Goal: Communication & Community: Answer question/provide support

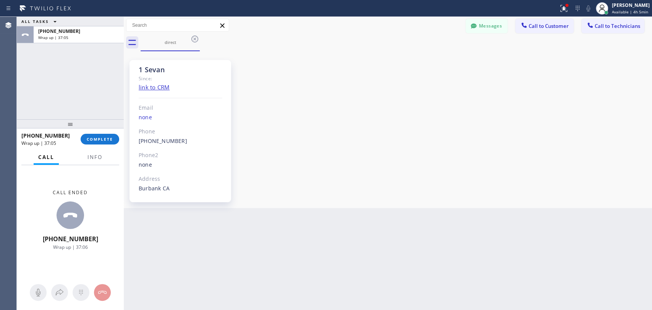
click at [115, 137] on button "COMPLETE" at bounding box center [100, 139] width 39 height 11
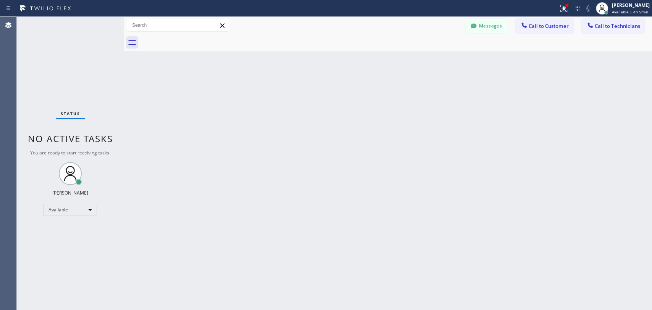
click at [606, 25] on span "Call to Technicians" at bounding box center [617, 26] width 45 height 7
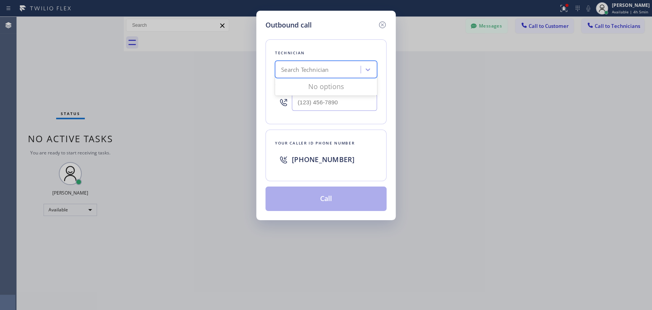
click at [299, 72] on div "Search Technician" at bounding box center [304, 69] width 47 height 9
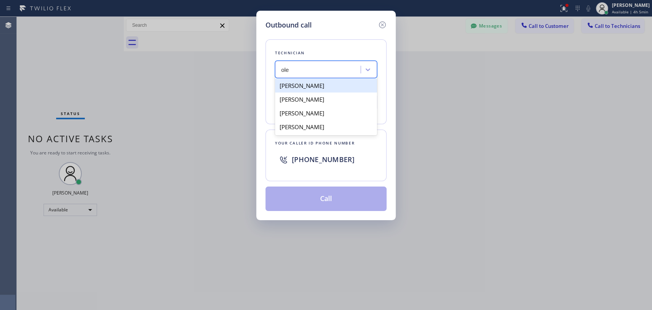
drag, startPoint x: 290, startPoint y: 69, endPoint x: 336, endPoint y: 70, distance: 46.3
click at [336, 70] on div "[PERSON_NAME]" at bounding box center [318, 69] width 83 height 13
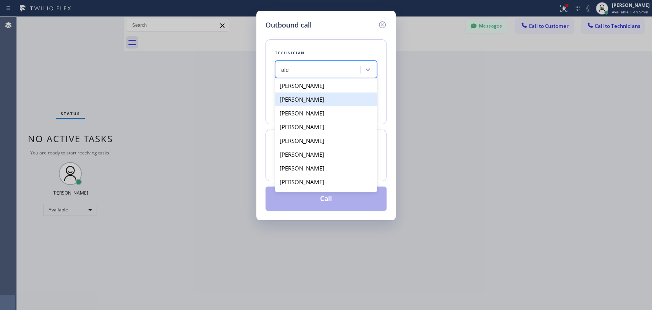
type input "[PERSON_NAME]"
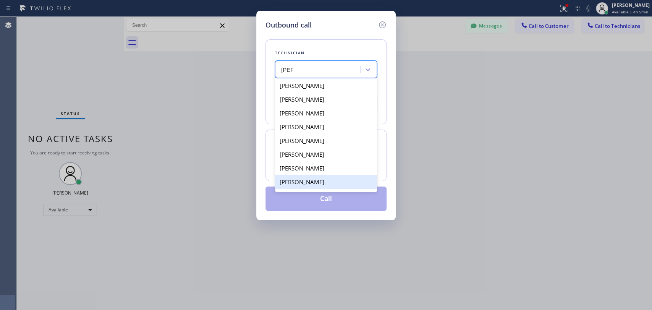
click at [316, 183] on div "[PERSON_NAME]" at bounding box center [326, 182] width 102 height 14
type input "[PHONE_NUMBER]"
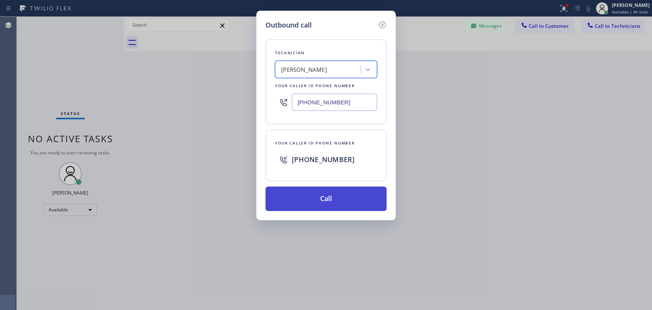
click at [318, 199] on button "Call" at bounding box center [326, 198] width 121 height 24
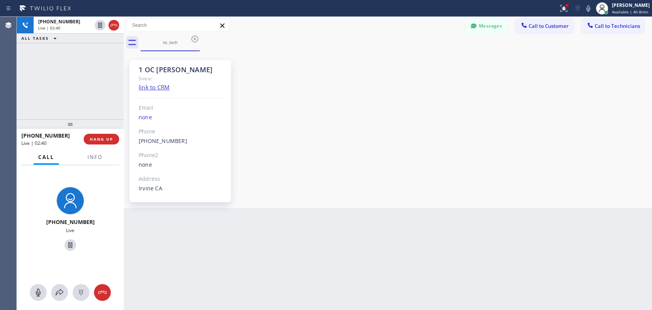
click at [113, 85] on div "[PHONE_NUMBER] Live | 02:40 ALL TASKS ALL TASKS ACTIVE TASKS TASKS IN WRAP UP" at bounding box center [70, 68] width 107 height 102
click at [109, 139] on span "HANG UP" at bounding box center [101, 138] width 23 height 5
click at [108, 138] on span "HANG UP" at bounding box center [101, 138] width 23 height 5
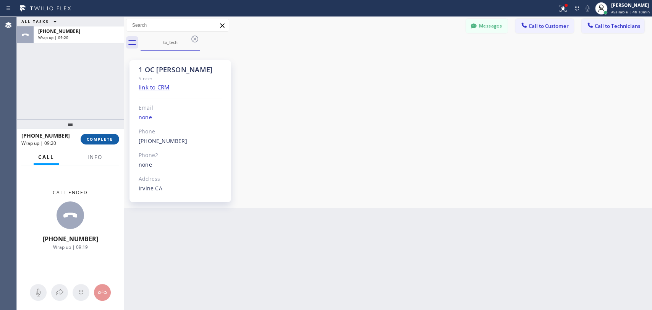
click at [96, 140] on span "COMPLETE" at bounding box center [100, 138] width 26 height 5
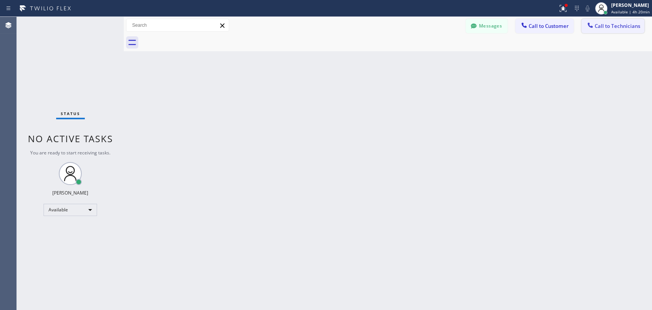
click at [599, 28] on span "Call to Technicians" at bounding box center [617, 26] width 45 height 7
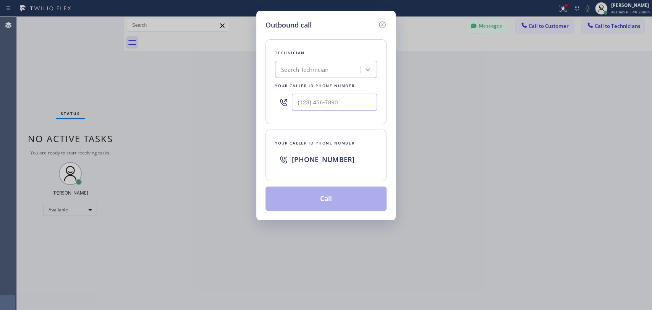
click at [295, 68] on div "Search Technician" at bounding box center [304, 69] width 47 height 9
type input "[PERSON_NAME]"
click at [334, 83] on div "[PERSON_NAME] [PERSON_NAME]" at bounding box center [326, 86] width 102 height 14
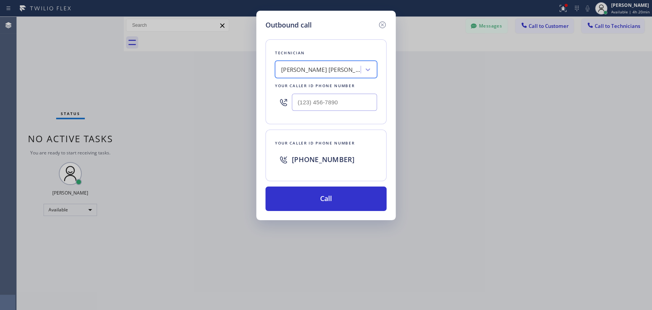
type input "[PHONE_NUMBER]"
click at [318, 201] on button "Call" at bounding box center [326, 198] width 121 height 24
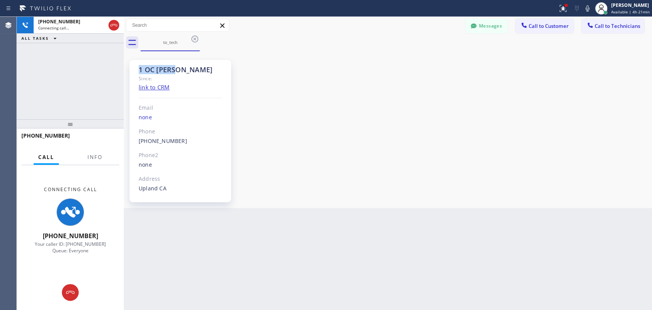
drag, startPoint x: 180, startPoint y: 70, endPoint x: 131, endPoint y: 69, distance: 49.3
click at [131, 69] on div "1 OC [PERSON_NAME] Since: link to CRM Email none Phone [PHONE_NUMBER] Outbound …" at bounding box center [181, 131] width 102 height 142
copy div "1 OC [PERSON_NAME]"
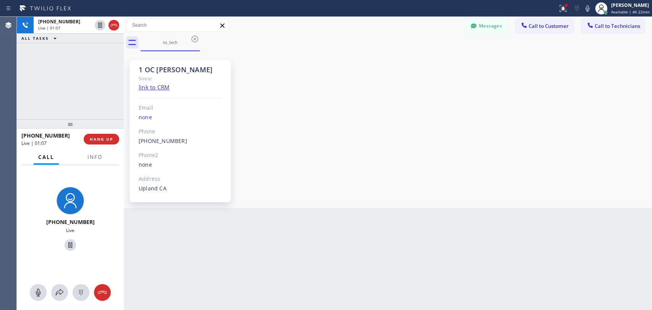
click at [60, 55] on div "[PHONE_NUMBER] Live | 01:07 ALL TASKS ALL TASKS ACTIVE TASKS TASKS IN WRAP UP" at bounding box center [70, 68] width 107 height 102
click at [107, 105] on div "[PHONE_NUMBER] Live | 01:10 ALL TASKS ALL TASKS ACTIVE TASKS TASKS IN WRAP UP" at bounding box center [70, 68] width 107 height 102
click at [107, 138] on span "HANG UP" at bounding box center [101, 138] width 23 height 5
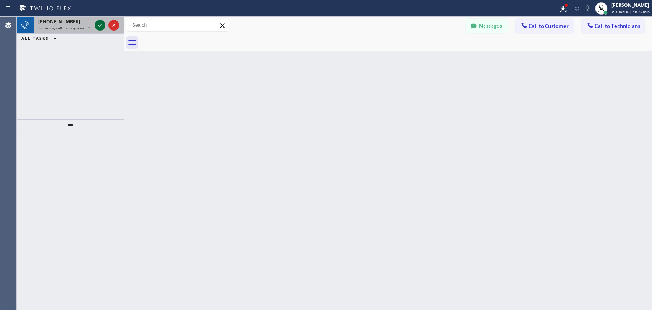
click at [101, 21] on icon at bounding box center [100, 25] width 9 height 9
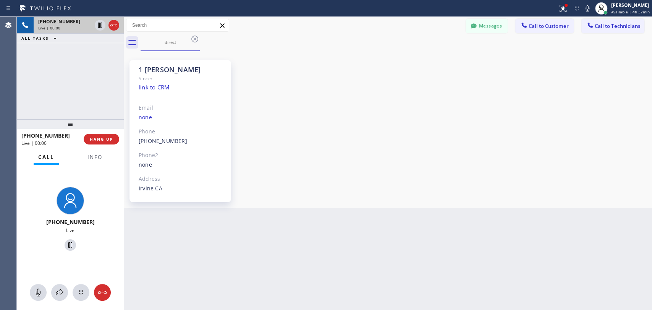
scroll to position [3486, 0]
click at [101, 143] on button "HANG UP" at bounding box center [102, 139] width 36 height 11
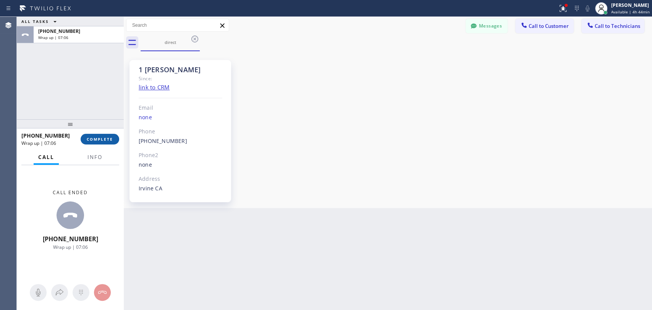
click at [100, 137] on span "COMPLETE" at bounding box center [100, 138] width 26 height 5
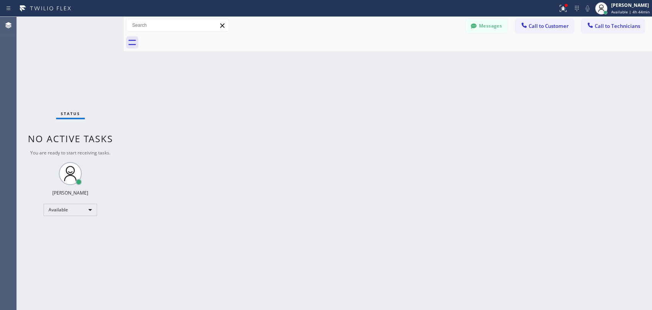
click at [321, 128] on div "Back to Dashboard Change Sender ID Customers Technicians EG [PERSON_NAME] [DATE…" at bounding box center [388, 163] width 529 height 293
click at [604, 178] on div "Back to Dashboard Change Sender ID Customers Technicians EG [PERSON_NAME] [DATE…" at bounding box center [388, 163] width 529 height 293
click at [640, 198] on div "Back to Dashboard Change Sender ID Customers Technicians EG [PERSON_NAME] [DATE…" at bounding box center [388, 163] width 529 height 293
click at [474, 191] on div "Back to Dashboard Change Sender ID Customers Technicians EG [PERSON_NAME] [DATE…" at bounding box center [388, 163] width 529 height 293
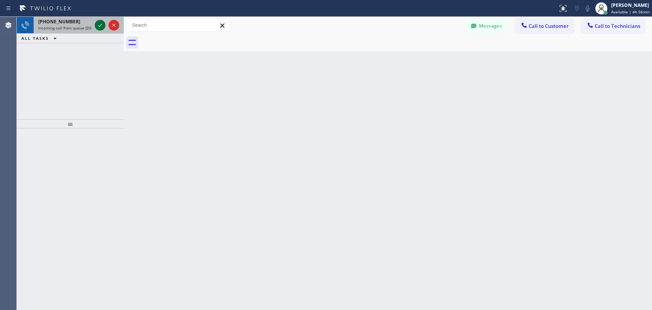
click at [100, 25] on icon at bounding box center [100, 25] width 9 height 9
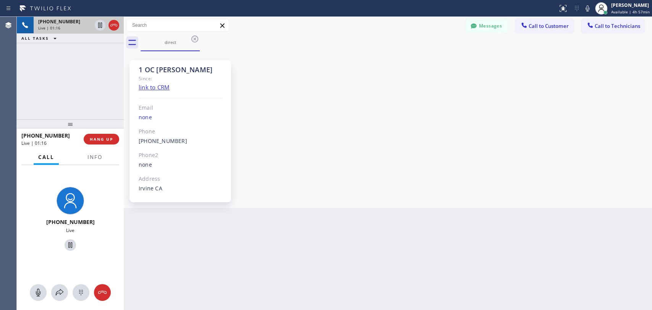
click at [87, 109] on div "[PHONE_NUMBER] Live | 01:16 ALL TASKS ALL TASKS ACTIVE TASKS TASKS IN WRAP UP" at bounding box center [70, 68] width 107 height 102
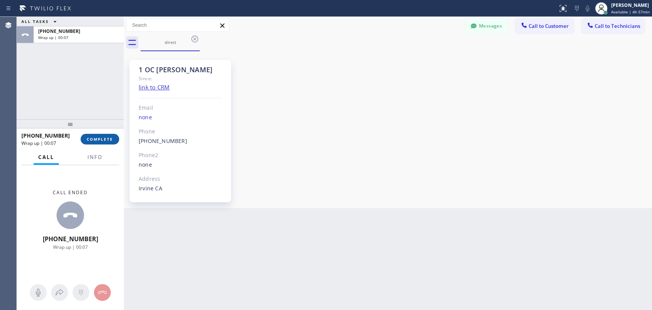
click at [98, 139] on span "COMPLETE" at bounding box center [100, 138] width 26 height 5
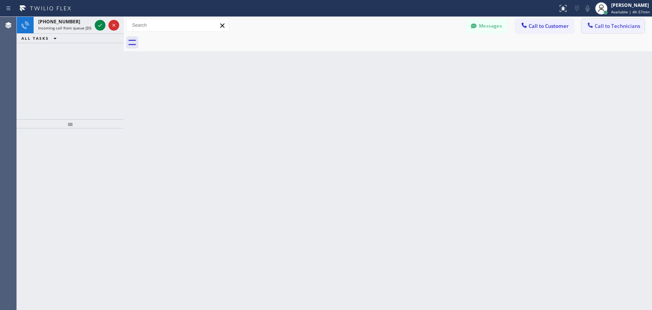
click at [606, 26] on span "Call to Technicians" at bounding box center [617, 26] width 45 height 7
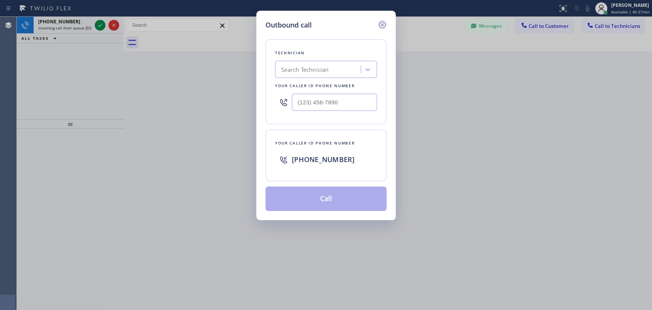
click at [383, 24] on icon at bounding box center [382, 24] width 9 height 9
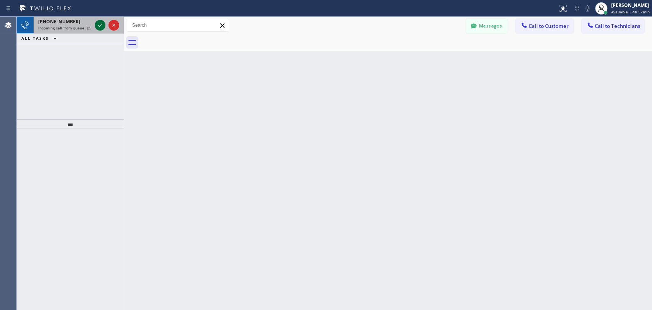
click at [98, 26] on icon at bounding box center [100, 25] width 9 height 9
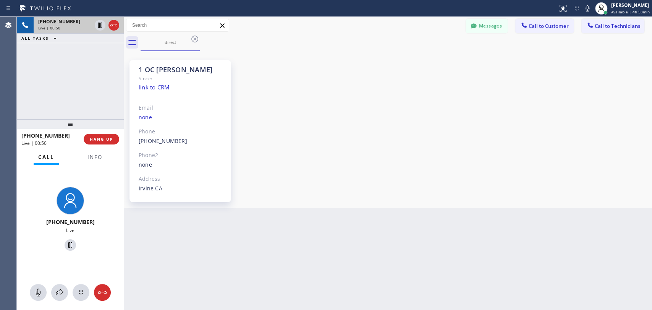
click at [105, 93] on div "+18584019159 Live | 00:50 ALL TASKS ALL TASKS ACTIVE TASKS TASKS IN WRAP UP" at bounding box center [70, 68] width 107 height 102
click at [107, 142] on button "HANG UP" at bounding box center [102, 139] width 36 height 11
click at [107, 141] on span "HANG UP" at bounding box center [101, 138] width 23 height 5
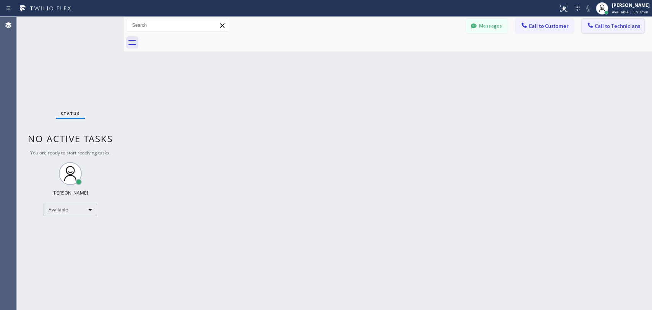
click at [601, 23] on span "Call to Technicians" at bounding box center [617, 26] width 45 height 7
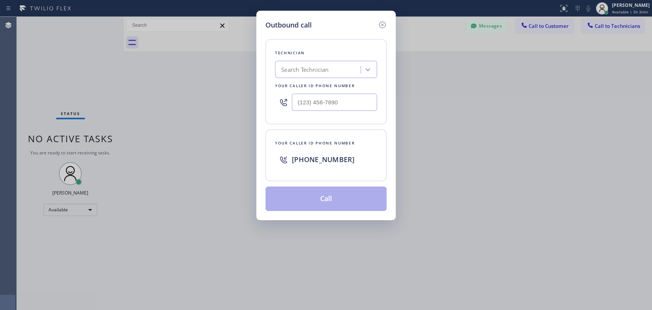
click at [321, 71] on div "Search Technician" at bounding box center [304, 69] width 47 height 9
type input "serg"
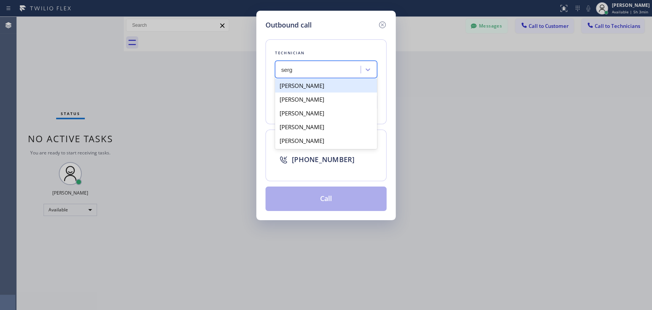
click at [324, 86] on div "[PERSON_NAME]" at bounding box center [326, 86] width 102 height 14
type input "(323) 304-1325"
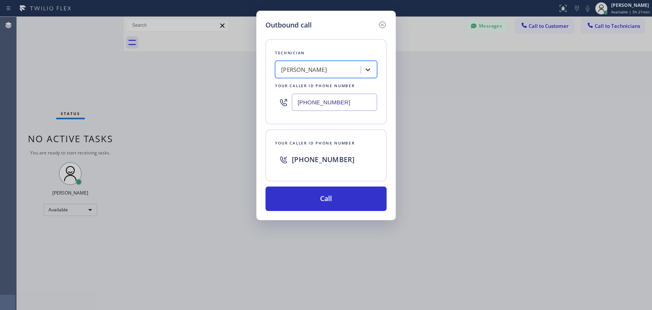
click at [367, 71] on icon at bounding box center [368, 70] width 8 height 8
type input "vad"
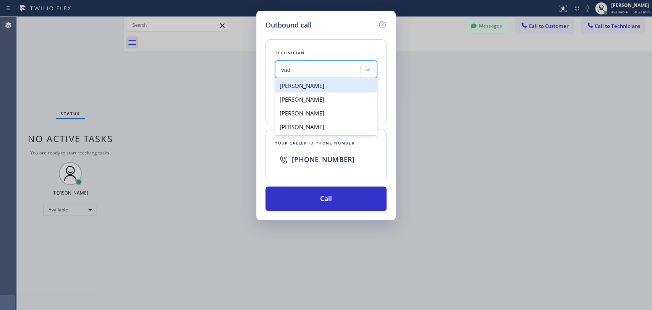
drag, startPoint x: 321, startPoint y: 84, endPoint x: 331, endPoint y: 133, distance: 50.7
click at [321, 84] on div "Vadim Kartunov" at bounding box center [326, 86] width 102 height 14
type input "(818) 309-0098"
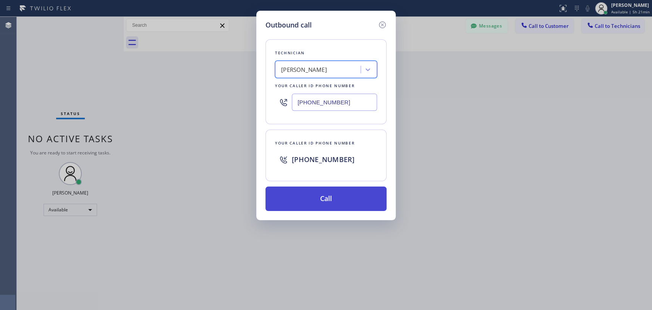
click at [332, 195] on button "Call" at bounding box center [326, 198] width 121 height 24
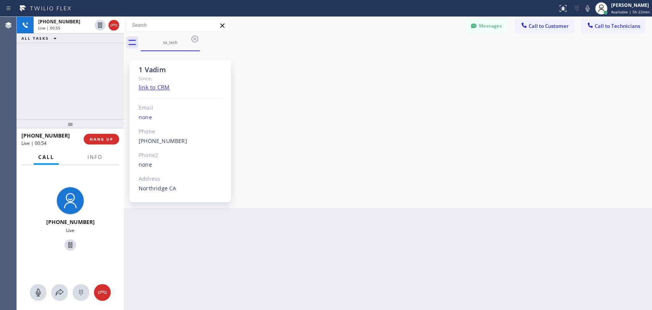
click at [79, 105] on div "+18183090098 Live | 00:55 ALL TASKS ALL TASKS ACTIVE TASKS TASKS IN WRAP UP" at bounding box center [70, 68] width 107 height 102
click at [107, 139] on span "HANG UP" at bounding box center [101, 138] width 23 height 5
click at [105, 139] on span "HANG UP" at bounding box center [101, 138] width 23 height 5
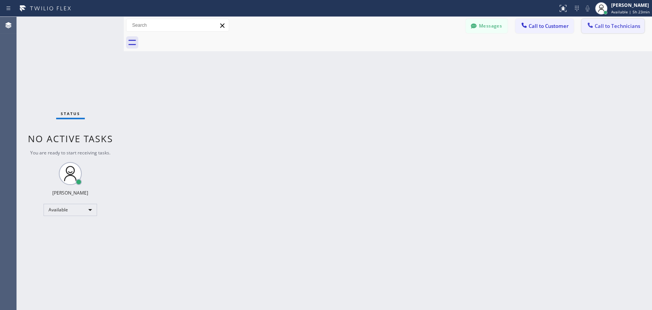
click at [611, 26] on span "Call to Technicians" at bounding box center [617, 26] width 45 height 7
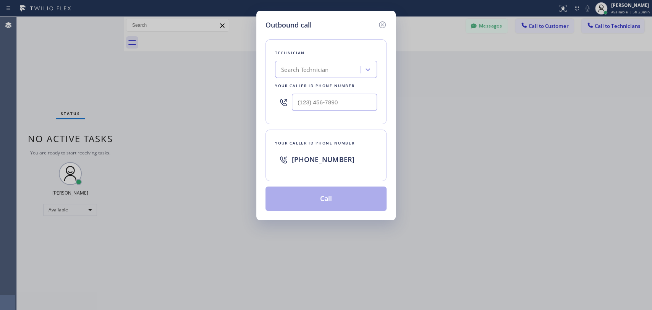
click at [303, 70] on div "Search Technician" at bounding box center [304, 69] width 47 height 9
type input "serg"
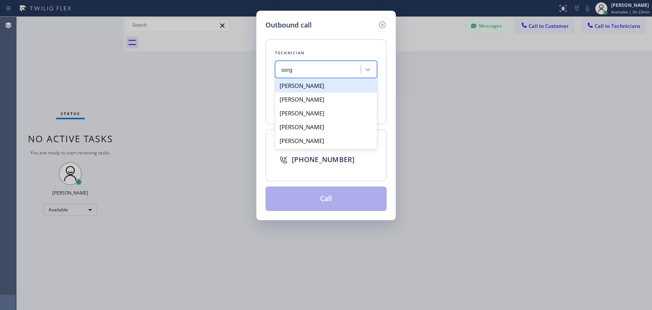
click at [334, 87] on div "[PERSON_NAME]" at bounding box center [326, 86] width 102 height 14
type input "(323) 304-1325"
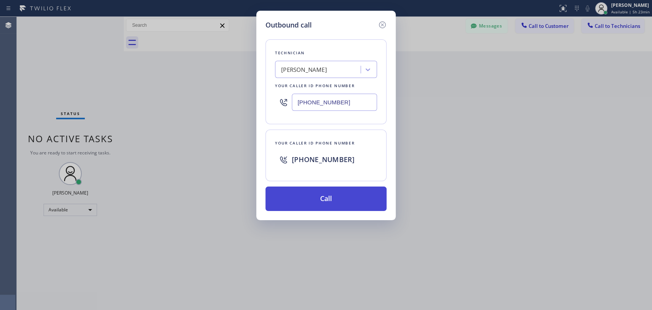
click at [341, 203] on button "Call" at bounding box center [326, 198] width 121 height 24
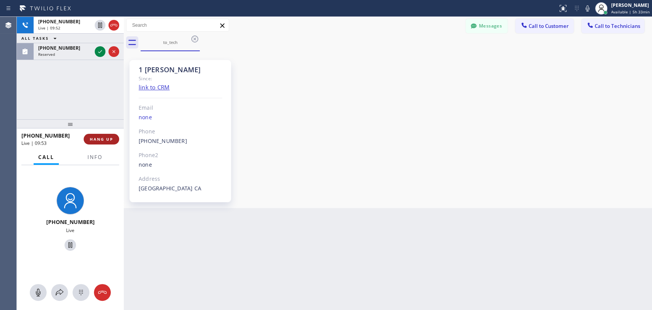
click at [110, 137] on span "HANG UP" at bounding box center [101, 138] width 23 height 5
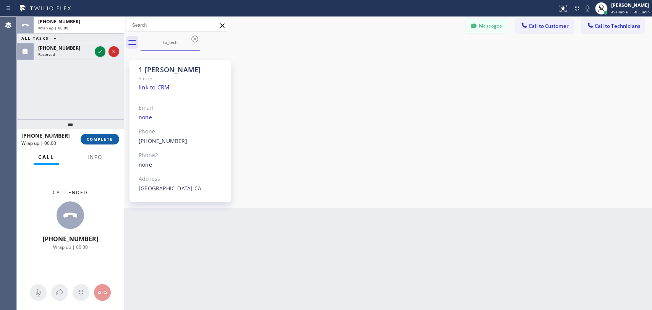
click at [107, 137] on span "COMPLETE" at bounding box center [100, 138] width 26 height 5
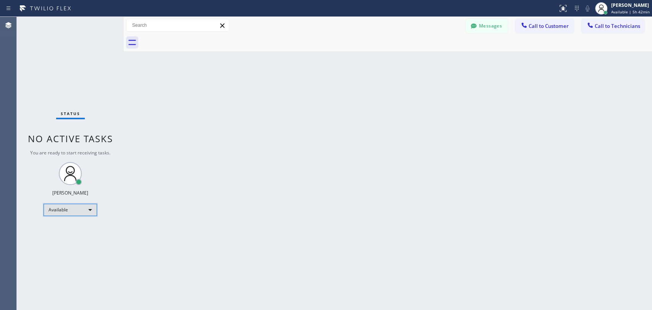
click at [79, 207] on div "Available" at bounding box center [71, 210] width 54 height 12
click at [70, 220] on li "Offline" at bounding box center [70, 219] width 52 height 9
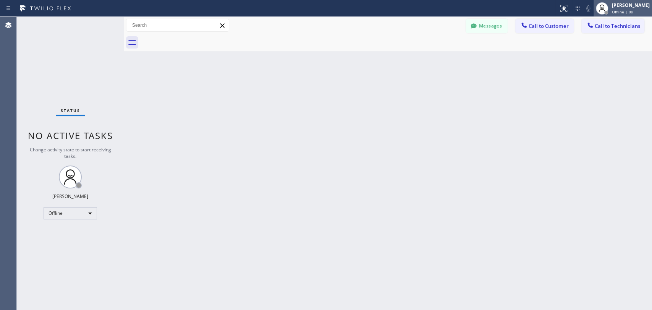
click at [622, 5] on div "[PERSON_NAME]" at bounding box center [631, 5] width 38 height 6
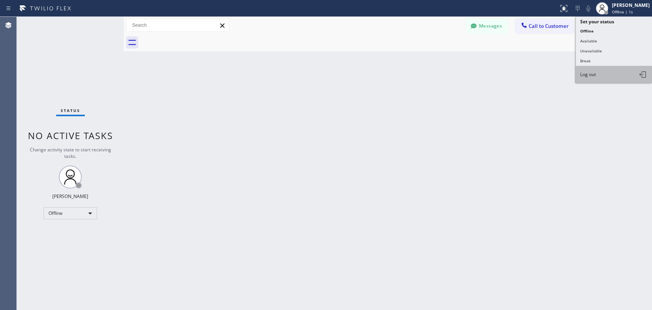
click at [593, 73] on span "Log out" at bounding box center [589, 74] width 16 height 6
